Goal: Task Accomplishment & Management: Use online tool/utility

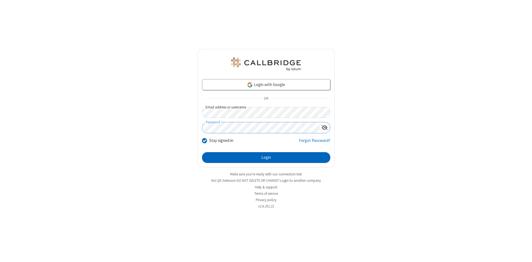
click at [266, 158] on button "Login" at bounding box center [266, 157] width 128 height 11
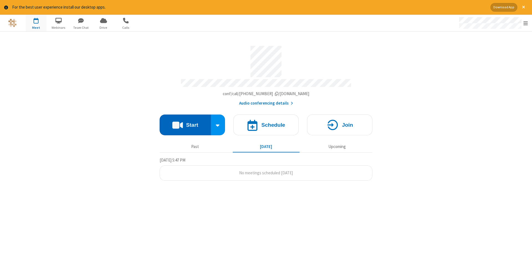
click at [185, 123] on button "Start" at bounding box center [184, 125] width 51 height 21
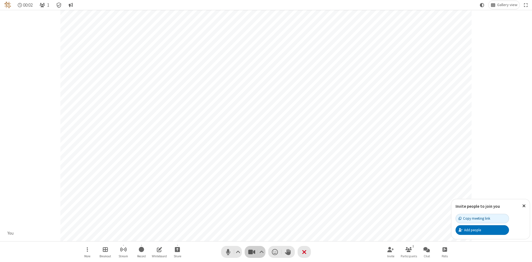
click at [251, 252] on span "Stop video (Alt+V)" at bounding box center [251, 252] width 8 height 8
click at [251, 252] on span "Start video (Alt+V)" at bounding box center [251, 252] width 8 height 8
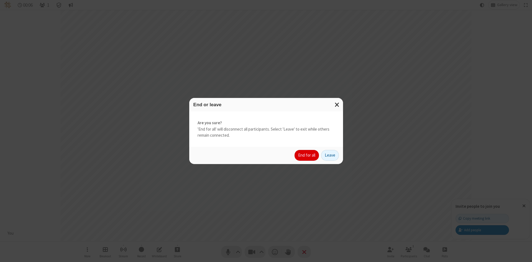
click at [307, 155] on button "End for all" at bounding box center [306, 155] width 24 height 11
